Goal: Information Seeking & Learning: Check status

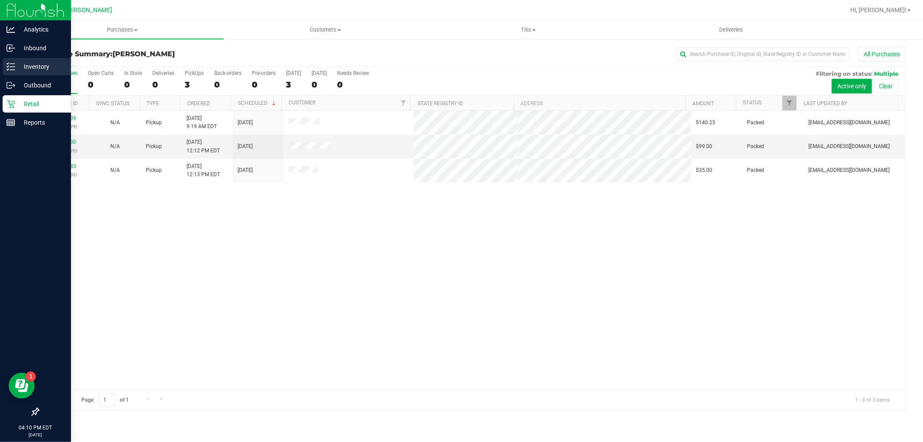
drag, startPoint x: 49, startPoint y: 71, endPoint x: 44, endPoint y: 67, distance: 6.0
click at [48, 71] on p "Inventory" at bounding box center [41, 66] width 52 height 10
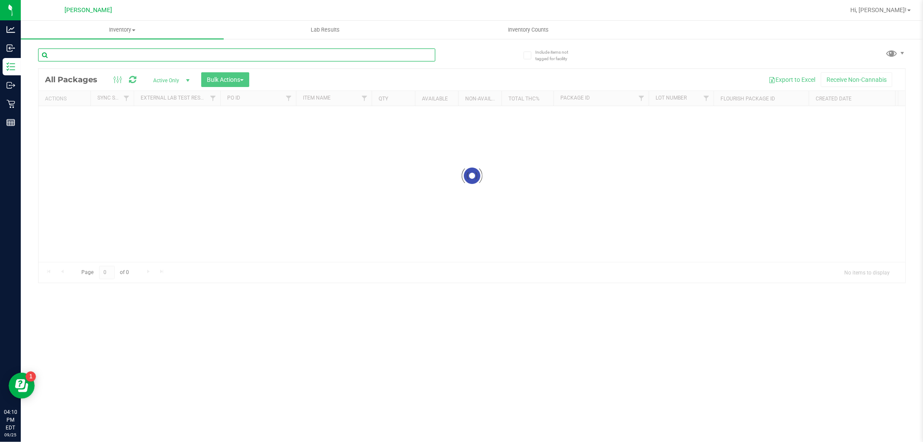
click at [265, 57] on div "Inventory All packages All inventory Waste log Create inventory Lab Results Inv…" at bounding box center [472, 231] width 902 height 421
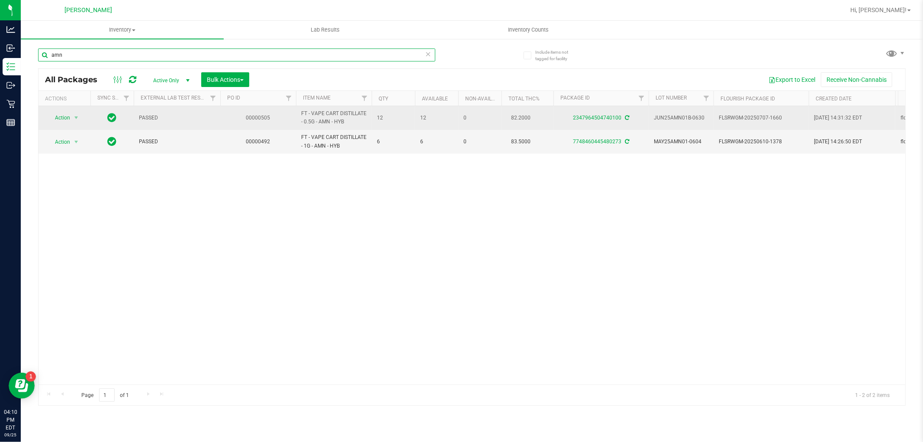
type input "amn"
click at [619, 122] on td "2347964504740100" at bounding box center [600, 118] width 95 height 24
click at [621, 114] on div "2347964504740100" at bounding box center [601, 118] width 98 height 8
click at [619, 114] on div "2347964504740100" at bounding box center [601, 118] width 98 height 8
click at [617, 119] on link "2347964504740100" at bounding box center [597, 118] width 48 height 6
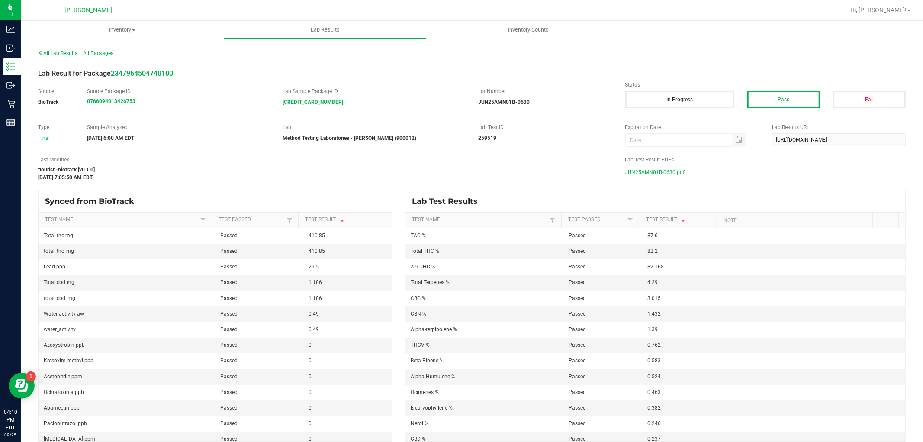
click at [664, 175] on span "JUN25AMN01B-0630.pdf" at bounding box center [655, 172] width 60 height 13
click at [74, 50] on span "All Lab Results" at bounding box center [57, 53] width 39 height 6
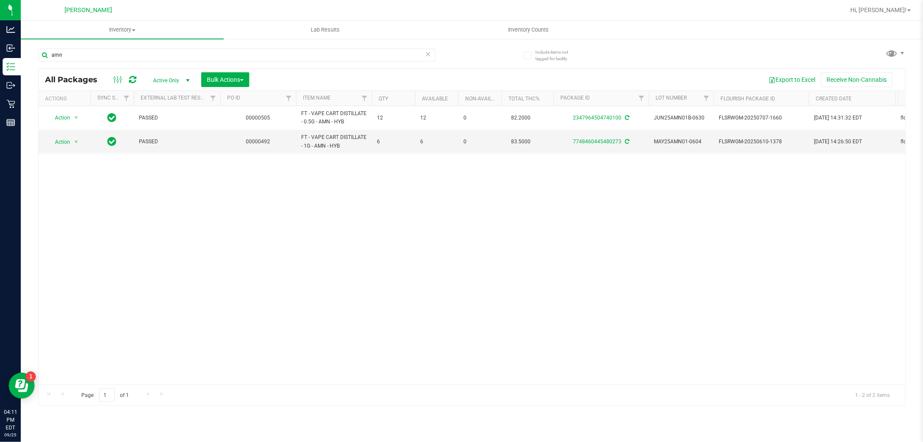
click at [218, 62] on div "amn" at bounding box center [236, 58] width 397 height 20
click at [219, 54] on input "amn" at bounding box center [236, 54] width 397 height 13
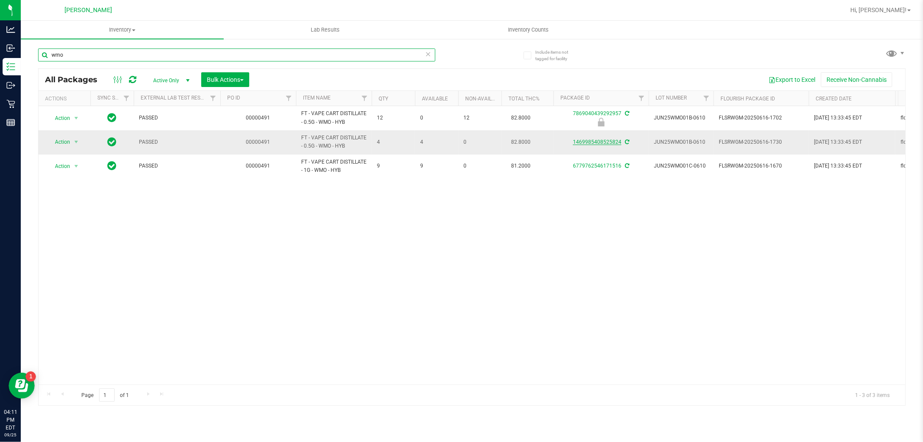
type input "wmo"
click at [587, 139] on link "1469985408525824" at bounding box center [597, 142] width 48 height 6
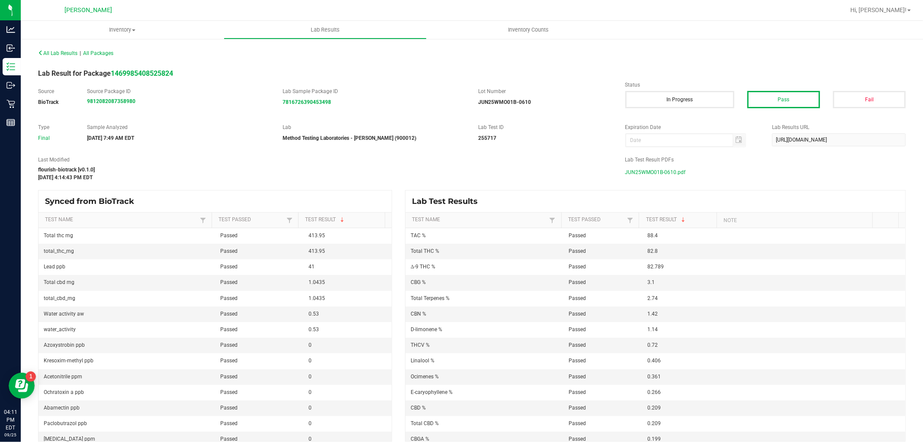
click at [672, 176] on span "JUN25WMO01B-0610.pdf" at bounding box center [655, 172] width 61 height 13
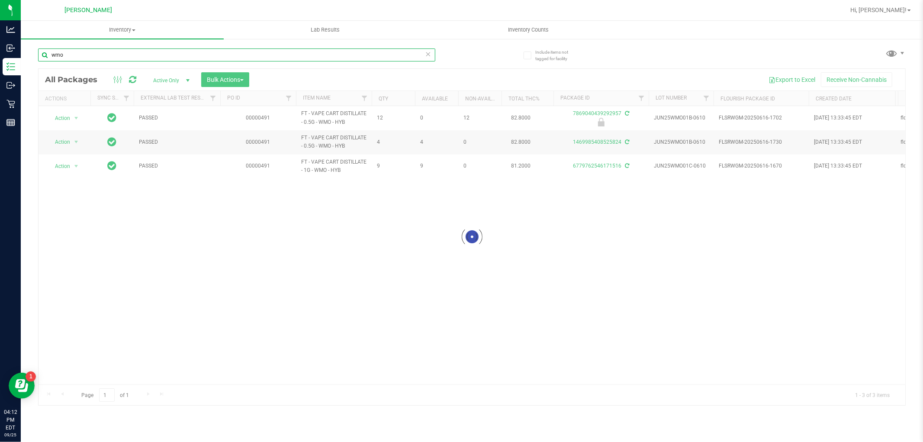
click at [109, 55] on input "wmo" at bounding box center [236, 54] width 397 height 13
click at [110, 55] on input "wmo" at bounding box center [236, 54] width 397 height 13
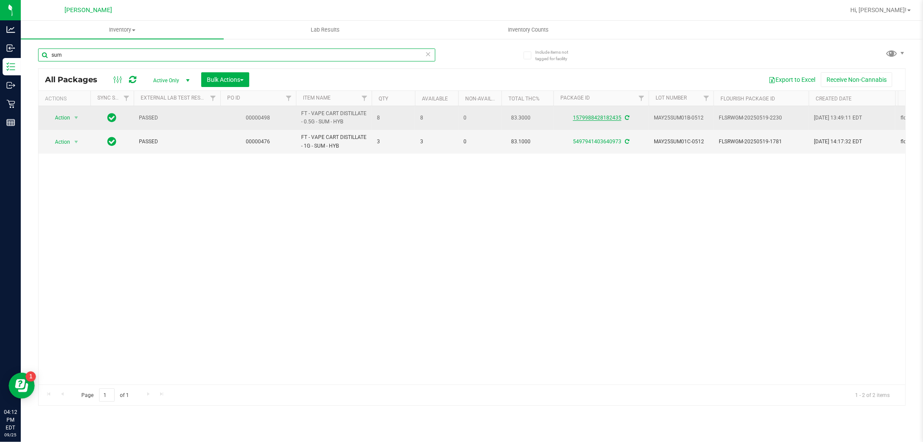
type input "sum"
click at [584, 119] on link "1579988428182435" at bounding box center [597, 118] width 48 height 6
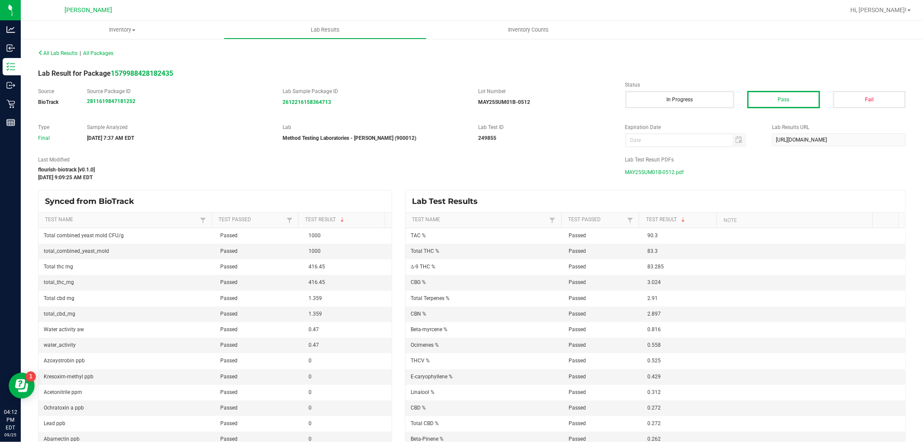
click at [662, 169] on span "MAY25SUM01B-0512.pdf" at bounding box center [654, 172] width 59 height 13
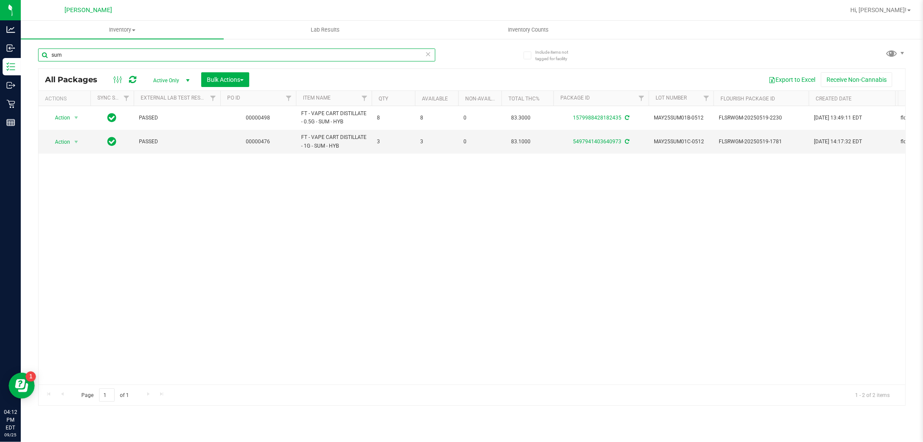
click at [63, 57] on input "sum" at bounding box center [236, 54] width 397 height 13
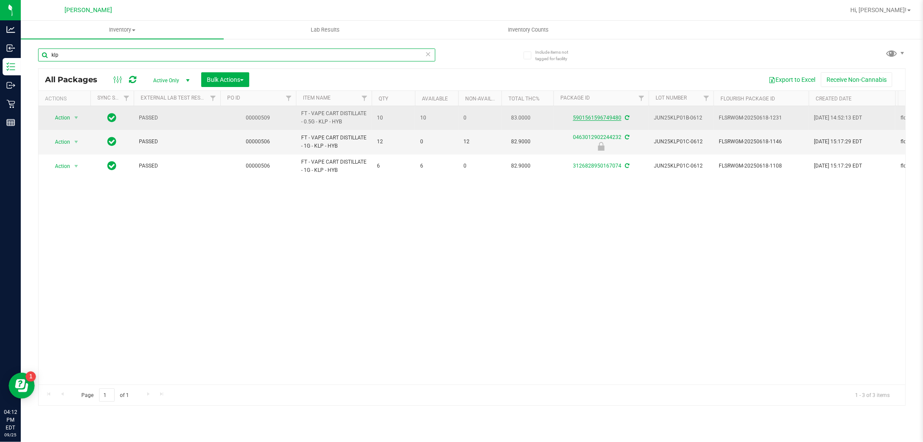
type input "klp"
click at [607, 118] on link "5901561596749480" at bounding box center [597, 118] width 48 height 6
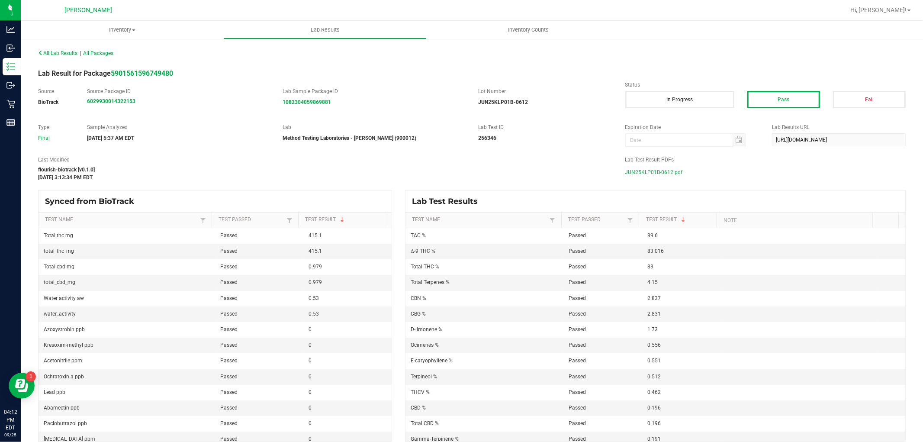
click at [676, 173] on div "JUN25KLP01B-0612.pdf" at bounding box center [765, 172] width 280 height 13
click at [650, 172] on span "JUN25KLP01B-0612.pdf" at bounding box center [654, 172] width 58 height 13
click at [48, 50] on span "All Lab Results" at bounding box center [57, 53] width 39 height 6
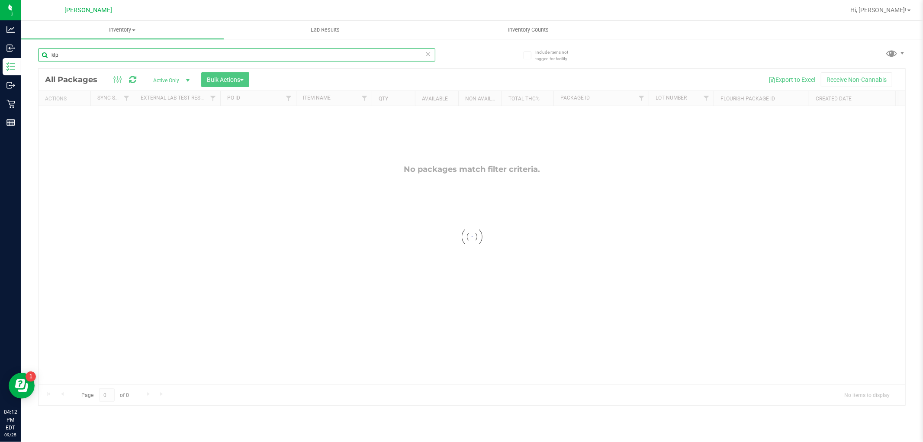
drag, startPoint x: 150, startPoint y: 46, endPoint x: 150, endPoint y: 58, distance: 11.2
click at [150, 55] on input "klp" at bounding box center [236, 54] width 397 height 13
click at [150, 58] on input "klp" at bounding box center [236, 54] width 397 height 13
type input "jack"
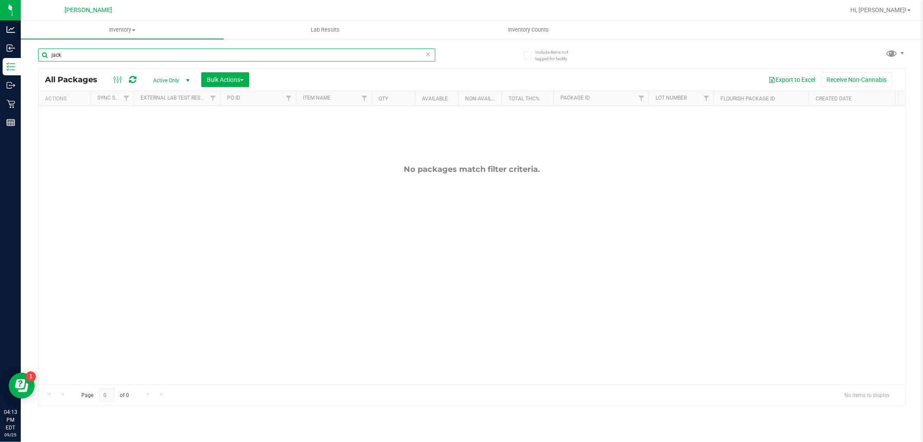
click at [417, 55] on input "jack" at bounding box center [236, 54] width 397 height 13
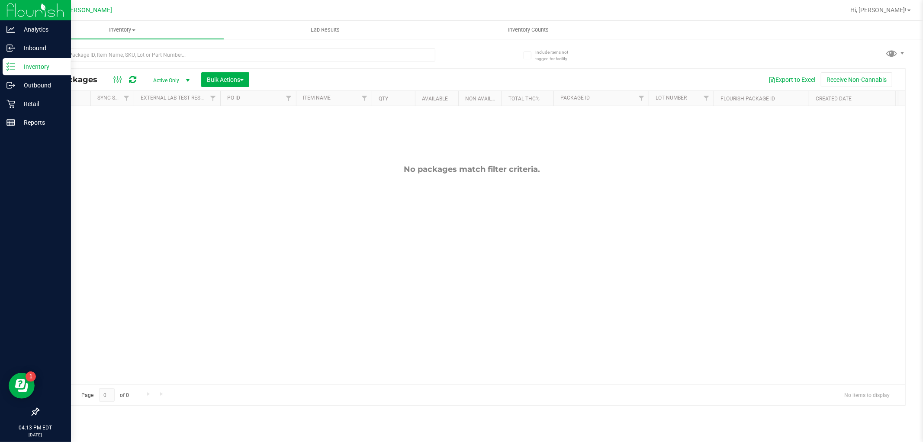
click at [34, 69] on p "Inventory" at bounding box center [41, 66] width 52 height 10
click at [43, 69] on p "Inventory" at bounding box center [41, 66] width 52 height 10
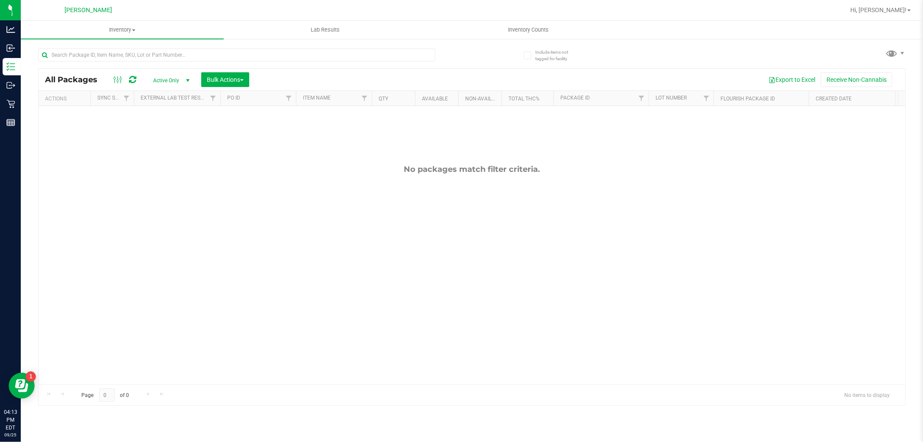
click at [446, 167] on div "No packages match filter criteria." at bounding box center [471, 169] width 866 height 10
click at [75, 59] on input "text" at bounding box center [236, 54] width 397 height 13
click at [114, 32] on span "Inventory" at bounding box center [122, 30] width 203 height 8
click at [111, 47] on li "All packages" at bounding box center [122, 52] width 203 height 10
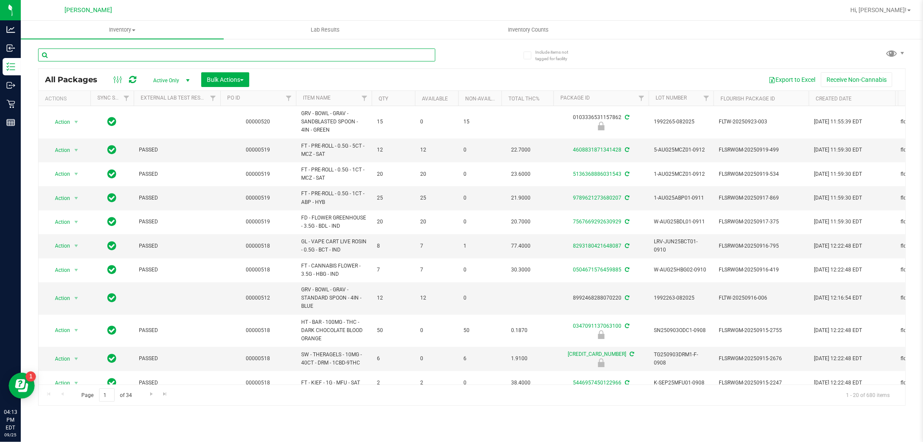
click at [114, 55] on input "text" at bounding box center [236, 54] width 397 height 13
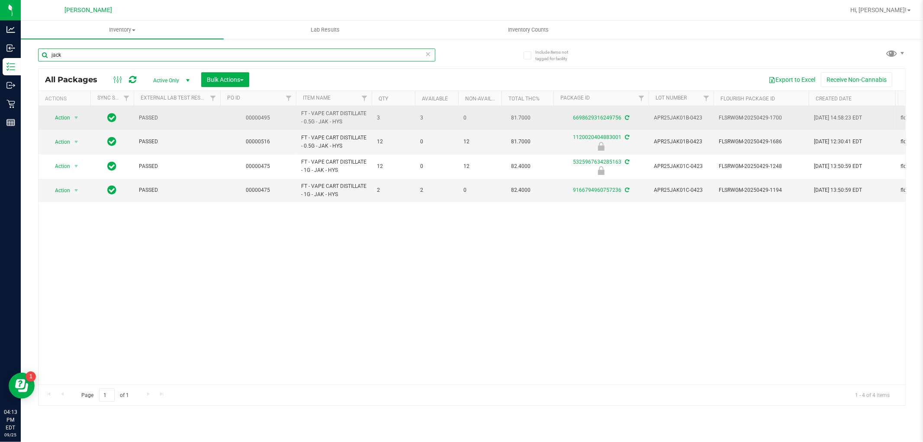
type input "jack"
click at [588, 113] on td "6698629316249756" at bounding box center [600, 118] width 95 height 24
click at [592, 119] on link "6698629316249756" at bounding box center [597, 118] width 48 height 6
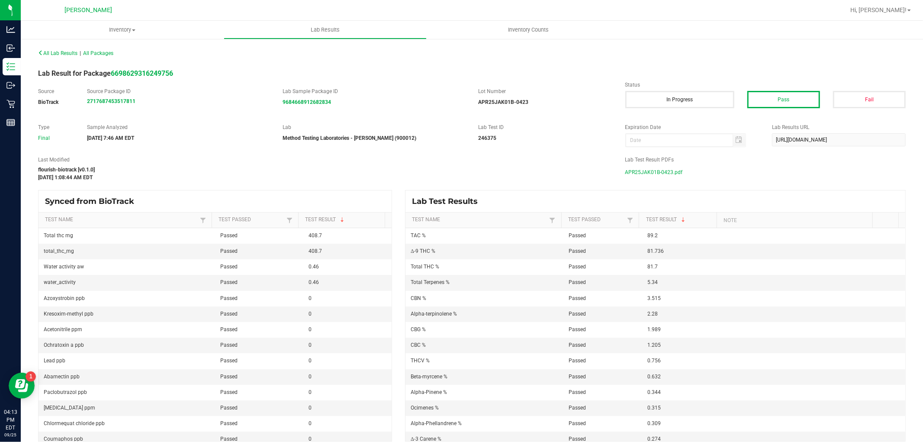
click at [649, 176] on span "APR25JAK01B-0423.pdf" at bounding box center [654, 172] width 58 height 13
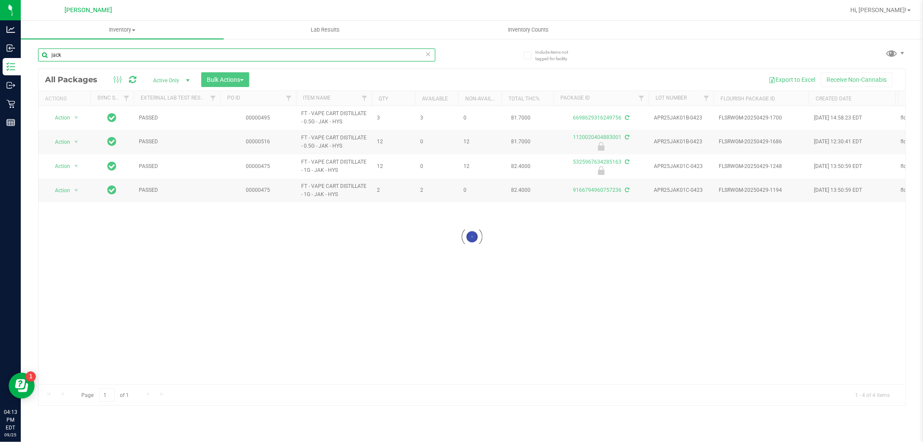
click at [140, 61] on input "jack" at bounding box center [236, 54] width 397 height 13
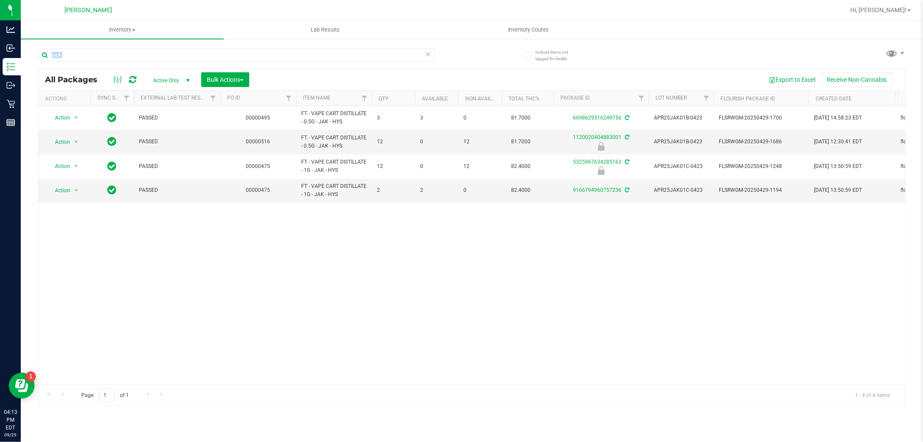
click at [140, 61] on div "jack" at bounding box center [236, 58] width 397 height 20
click at [146, 59] on input "jack" at bounding box center [236, 54] width 397 height 13
type input "trk"
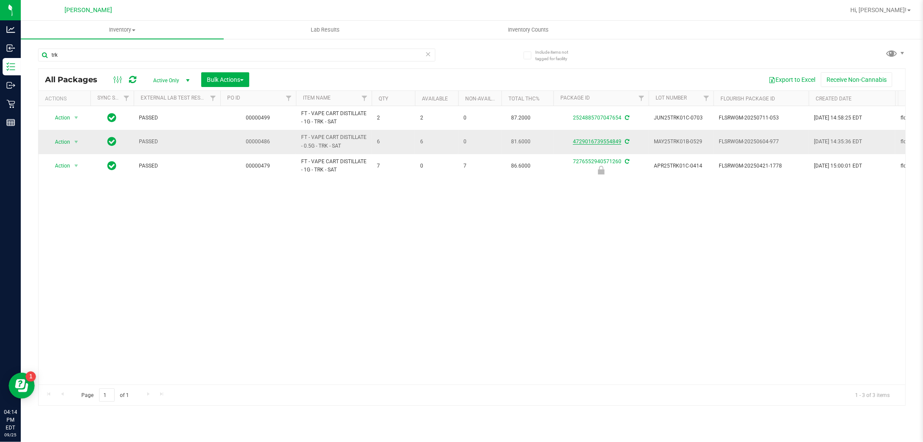
click at [594, 143] on link "4729016739554849" at bounding box center [597, 141] width 48 height 6
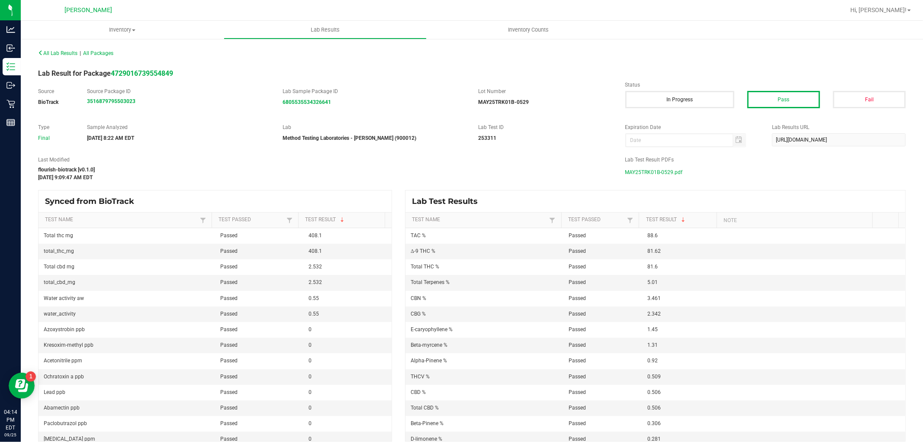
click at [653, 154] on div "All Lab Results | All Packages Lab Result for Package 4729016739554849 Source B…" at bounding box center [471, 244] width 867 height 394
drag, startPoint x: 653, startPoint y: 167, endPoint x: 667, endPoint y: 157, distance: 16.7
click at [653, 167] on span "MAY25TRK01B-0529.pdf" at bounding box center [654, 172] width 58 height 13
click at [58, 57] on div "All Lab Results | All Packages" at bounding box center [252, 53] width 440 height 8
click at [58, 56] on div "All Lab Results | All Packages" at bounding box center [252, 53] width 440 height 8
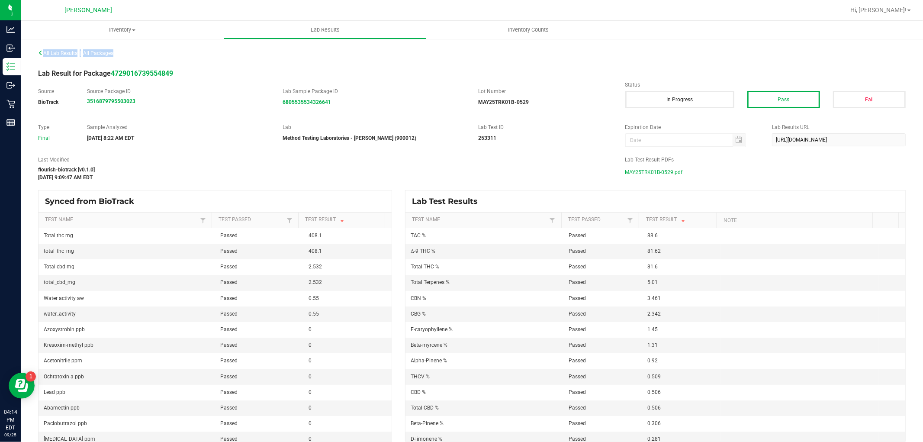
click at [58, 56] on div "All Lab Results | All Packages" at bounding box center [252, 53] width 440 height 8
click at [64, 55] on span "All Lab Results" at bounding box center [57, 53] width 39 height 6
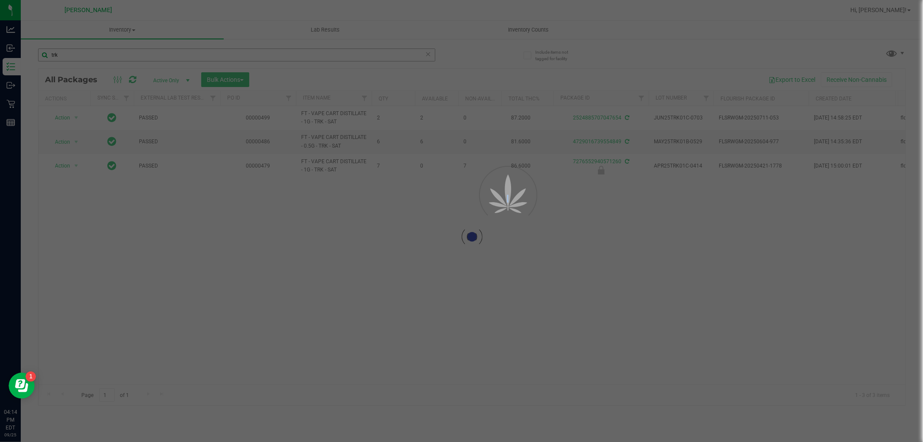
click at [81, 53] on div at bounding box center [461, 221] width 923 height 442
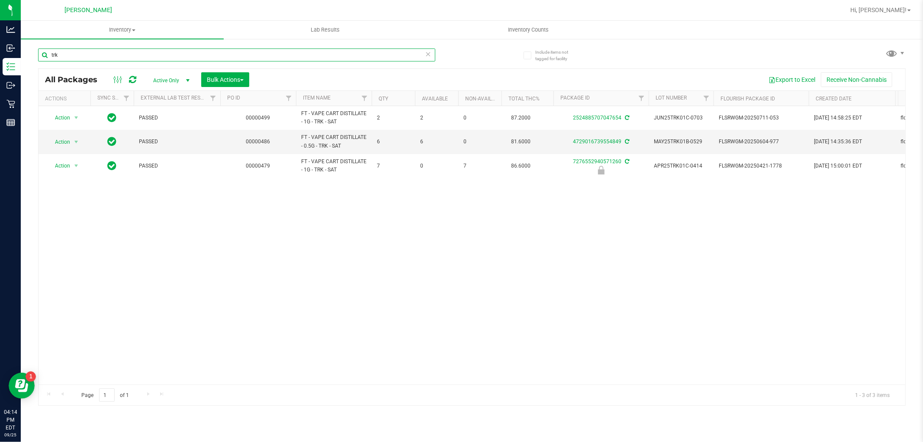
click at [81, 53] on input "trk" at bounding box center [236, 54] width 397 height 13
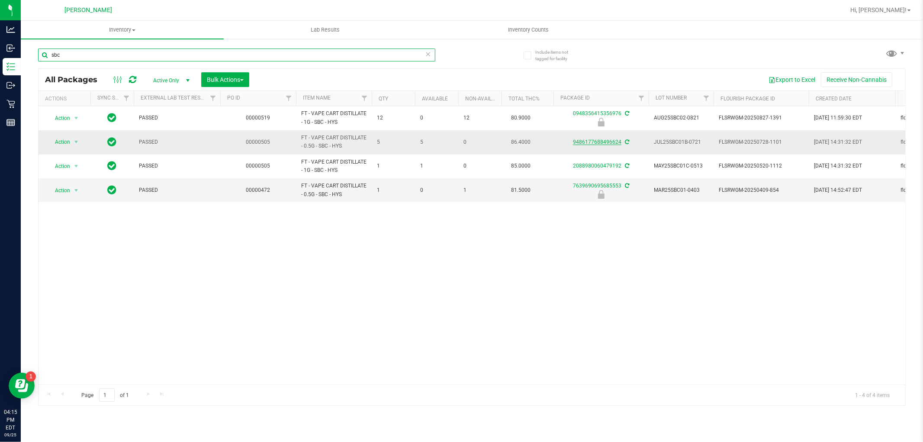
type input "sbc"
click at [573, 139] on link "9486177688496624" at bounding box center [597, 142] width 48 height 6
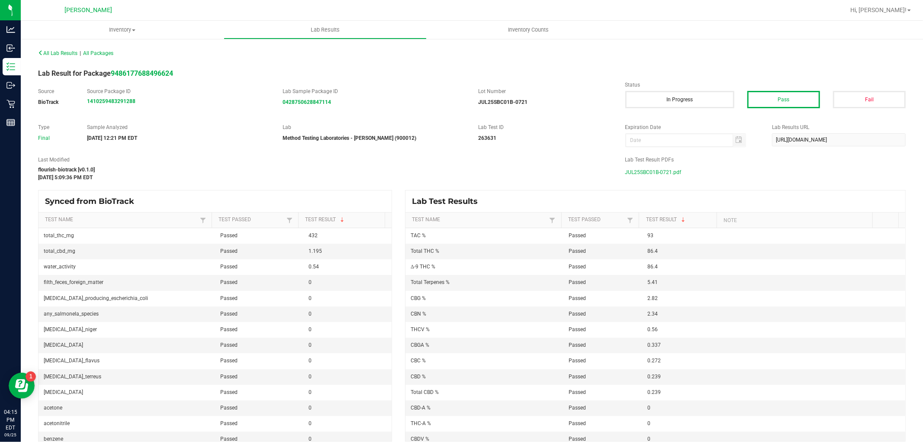
click at [646, 169] on span "JUL25SBC01B-0721.pdf" at bounding box center [653, 172] width 56 height 13
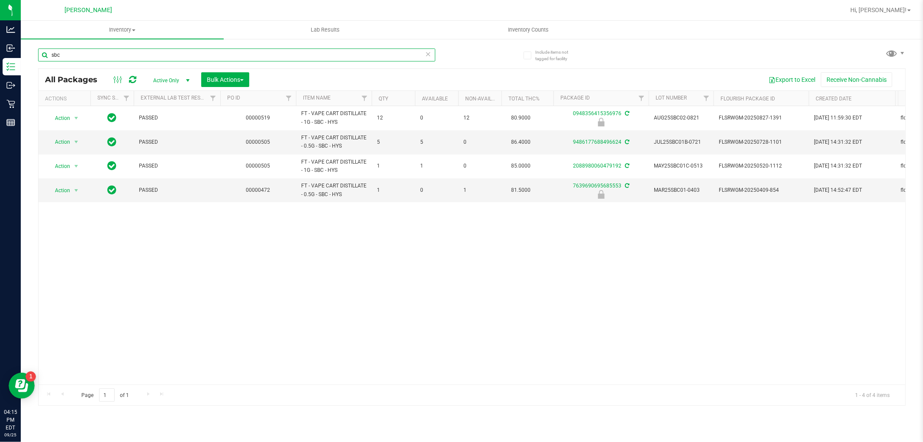
click at [75, 58] on input "sbc" at bounding box center [236, 54] width 397 height 13
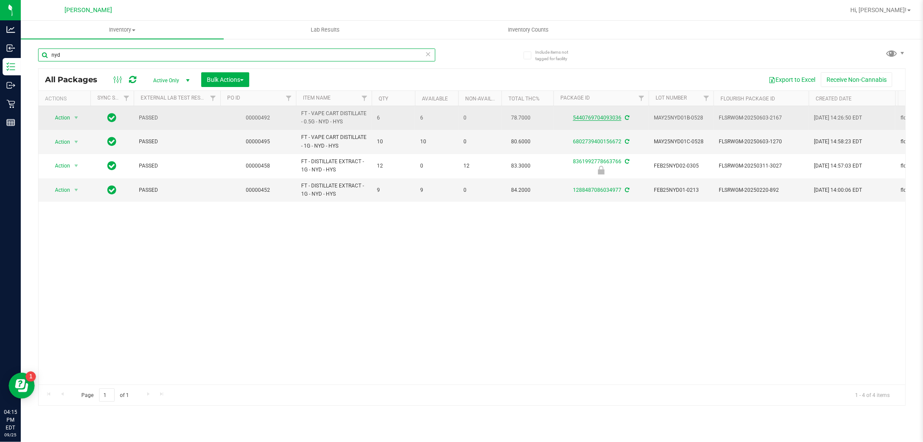
type input "nyd"
click at [609, 116] on link "5440769704093036" at bounding box center [597, 118] width 48 height 6
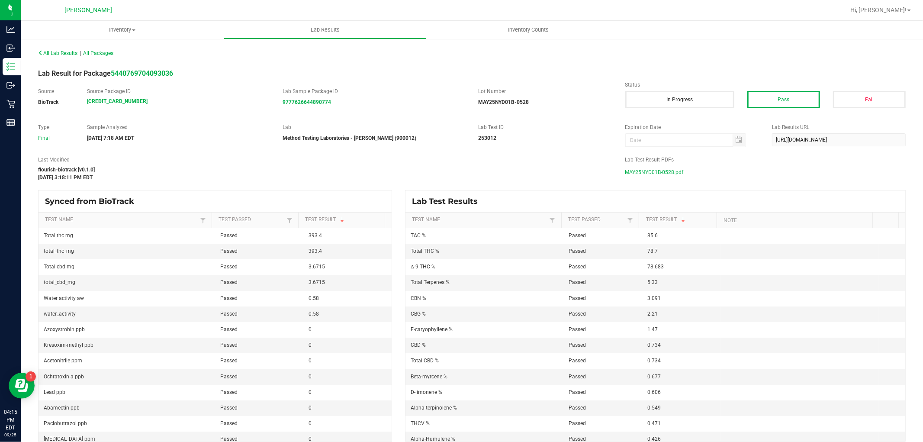
click at [660, 171] on span "MAY25NYD01B-0528.pdf" at bounding box center [654, 172] width 58 height 13
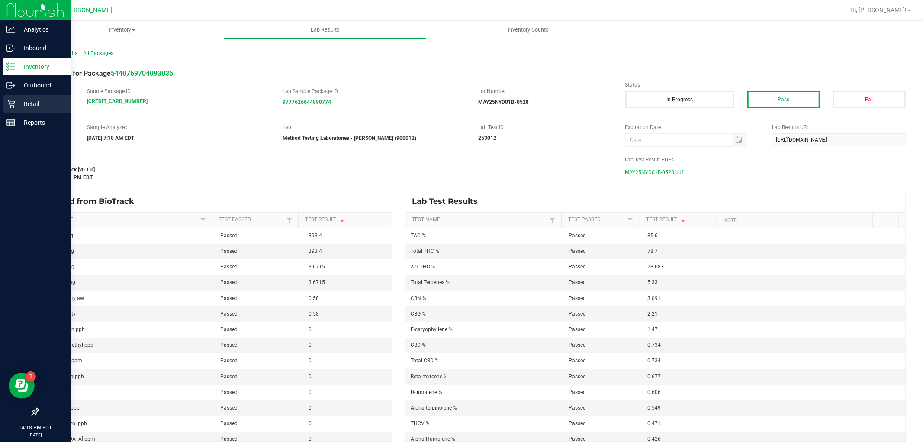
click at [11, 106] on icon at bounding box center [10, 103] width 9 height 9
